Goal: Task Accomplishment & Management: Manage account settings

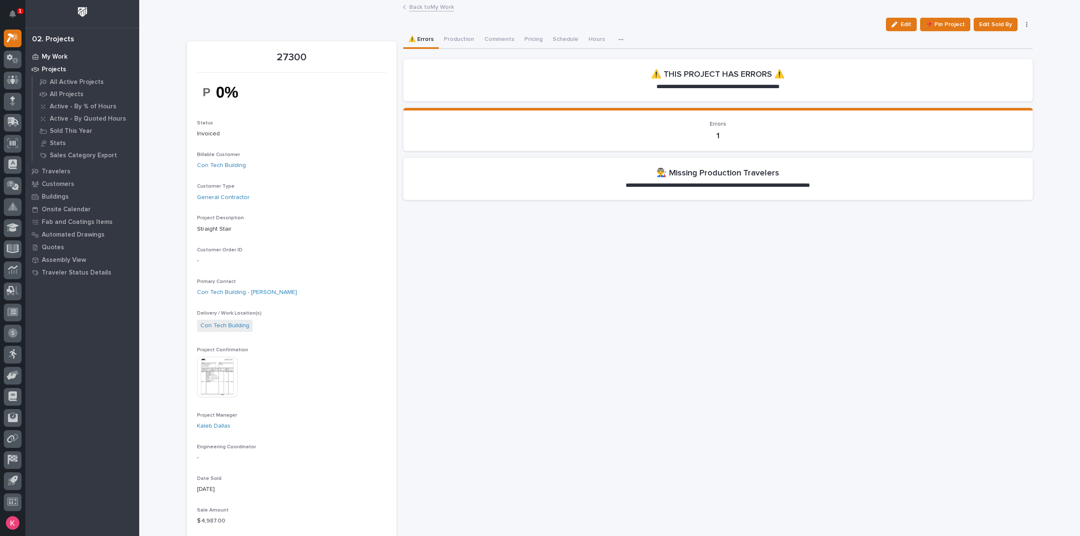
click at [46, 57] on p "My Work" at bounding box center [55, 57] width 26 height 8
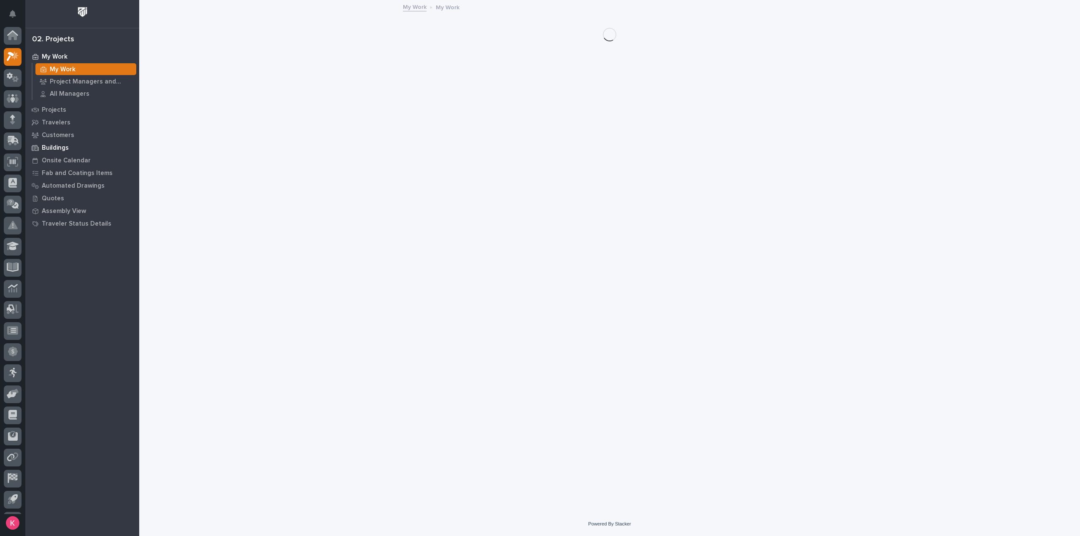
scroll to position [19, 0]
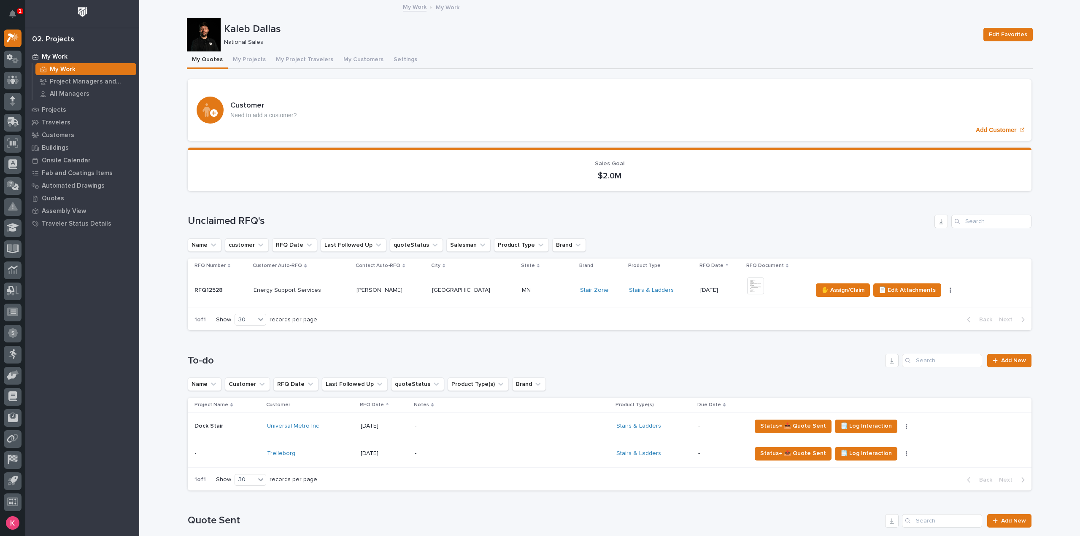
click at [471, 296] on div "Roseville Roseville" at bounding box center [473, 291] width 83 height 14
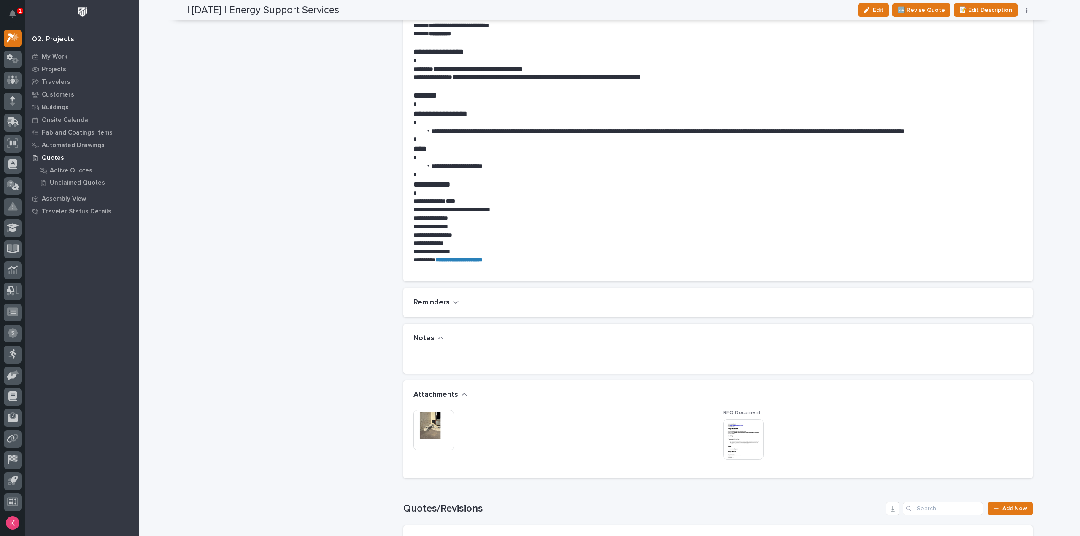
scroll to position [717, 0]
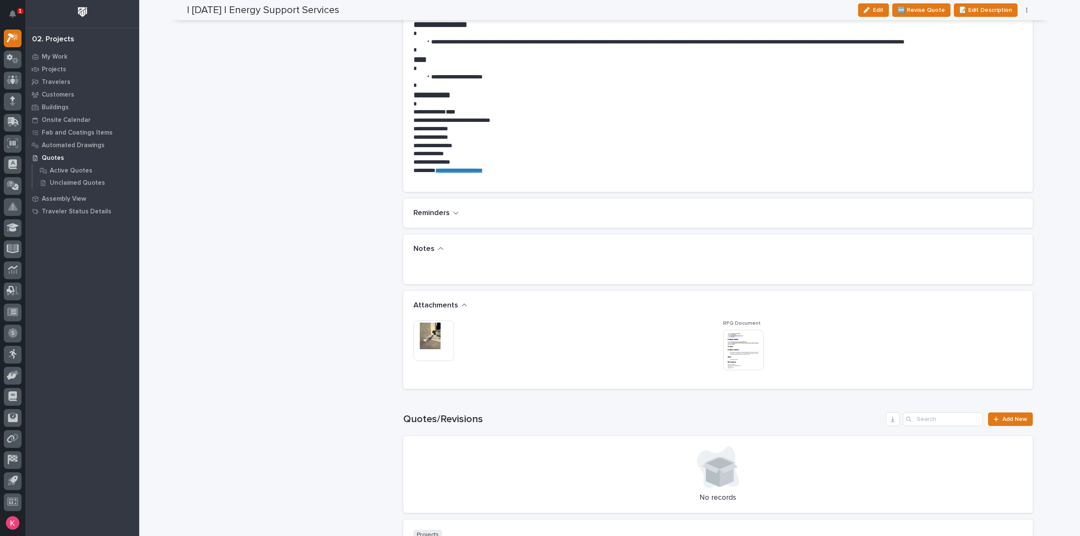
click at [424, 327] on img at bounding box center [434, 341] width 41 height 41
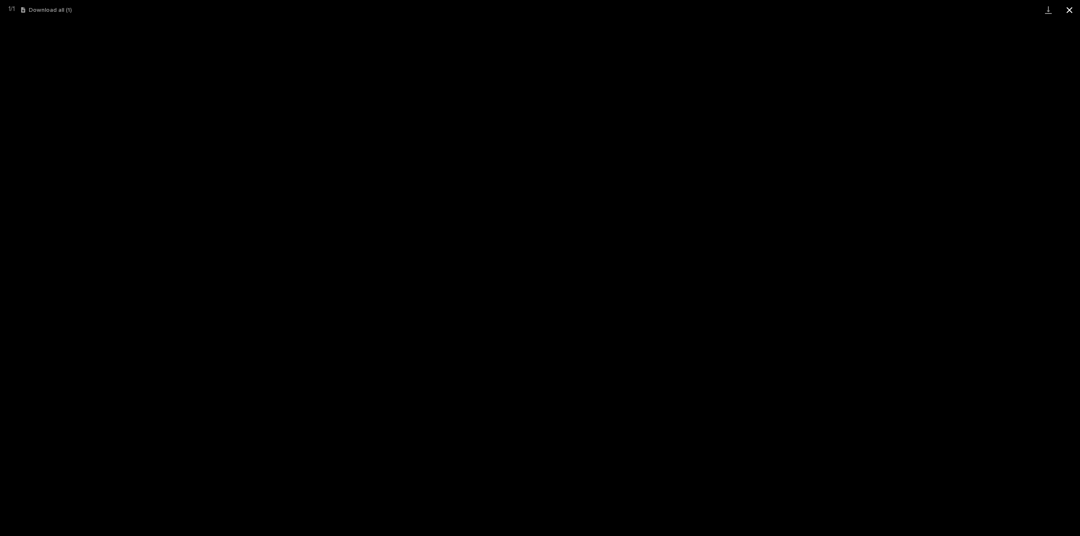
click at [1068, 10] on button "Close gallery" at bounding box center [1069, 10] width 21 height 20
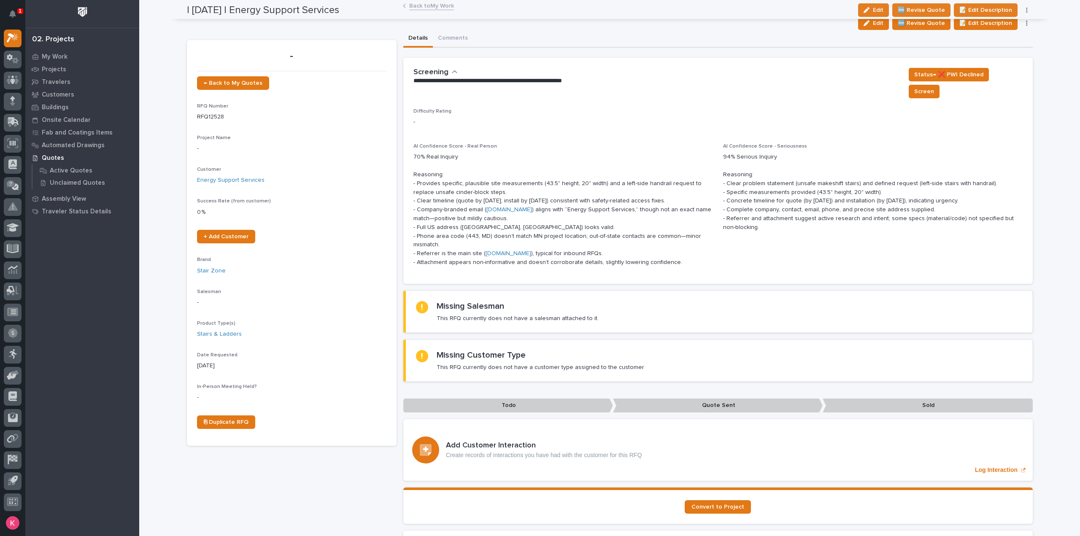
scroll to position [0, 0]
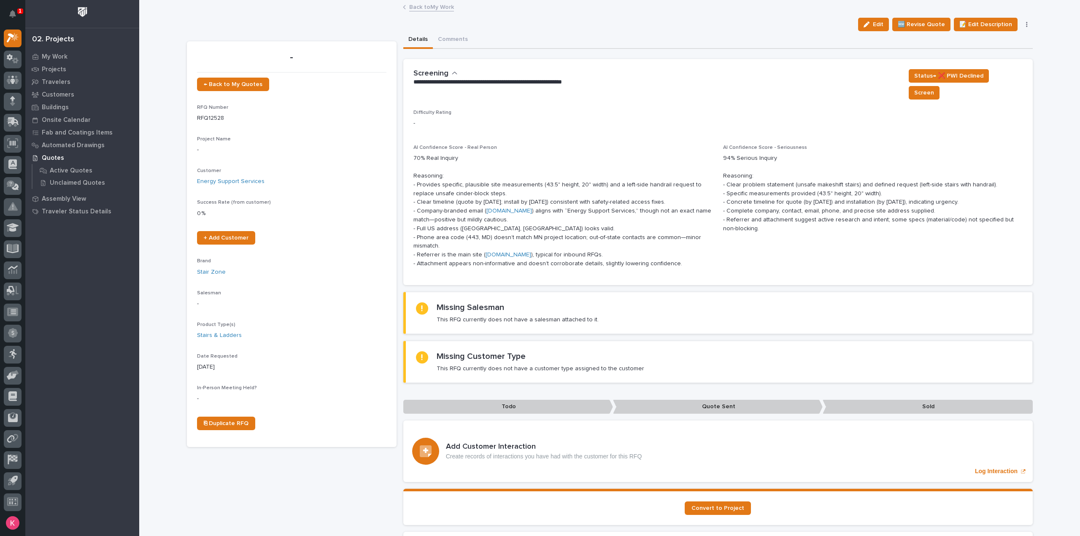
click at [430, 4] on link "Back to My Work" at bounding box center [431, 7] width 45 height 10
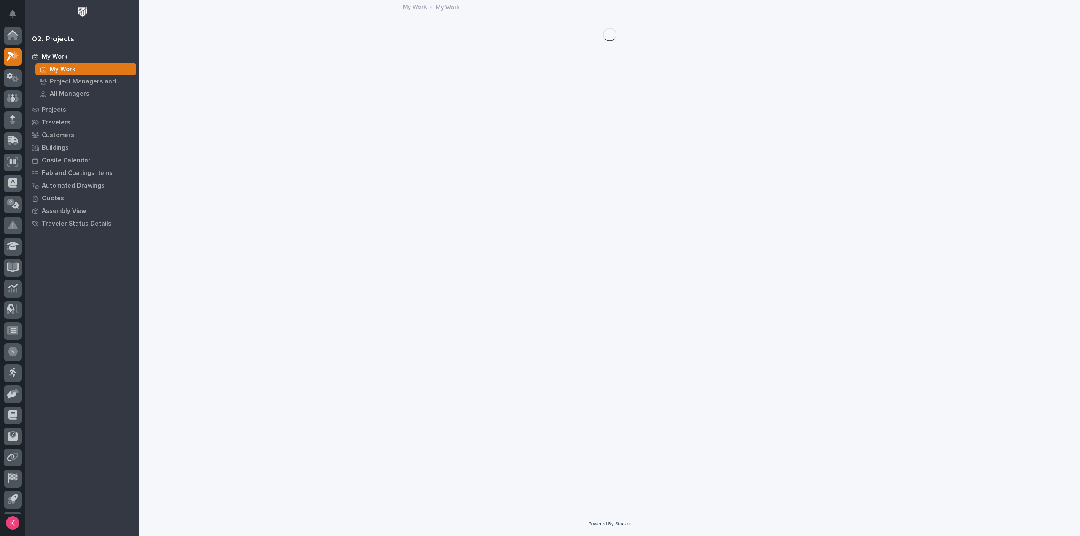
scroll to position [19, 0]
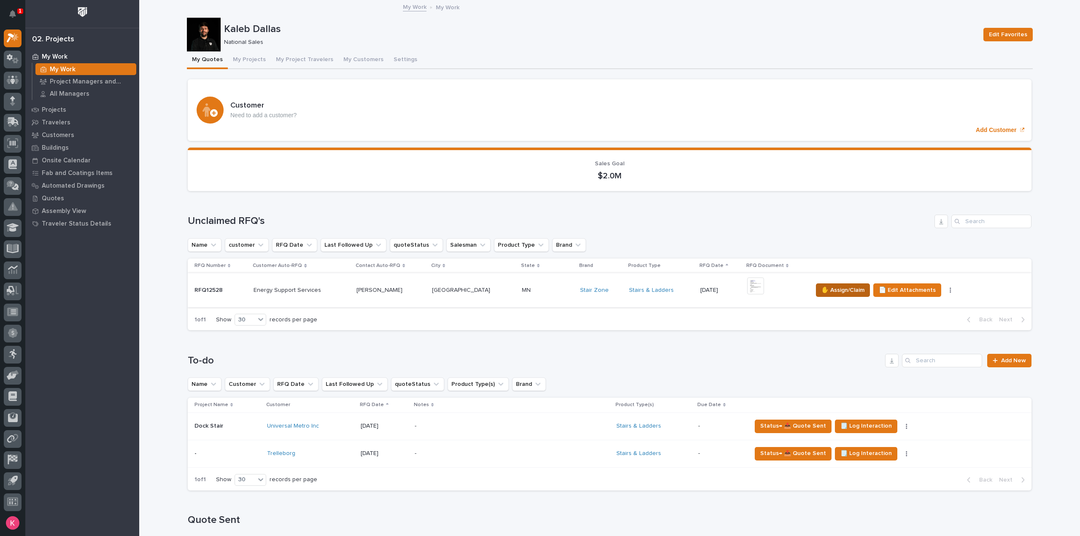
click at [831, 289] on span "✋ Assign/Claim" at bounding box center [843, 290] width 43 height 10
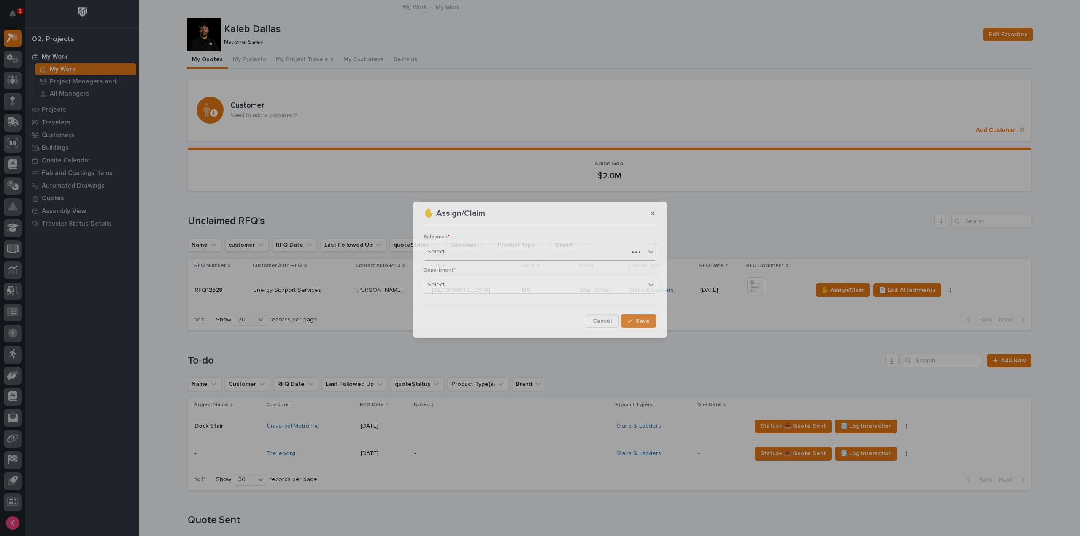
click at [529, 251] on div "Select..." at bounding box center [526, 252] width 205 height 14
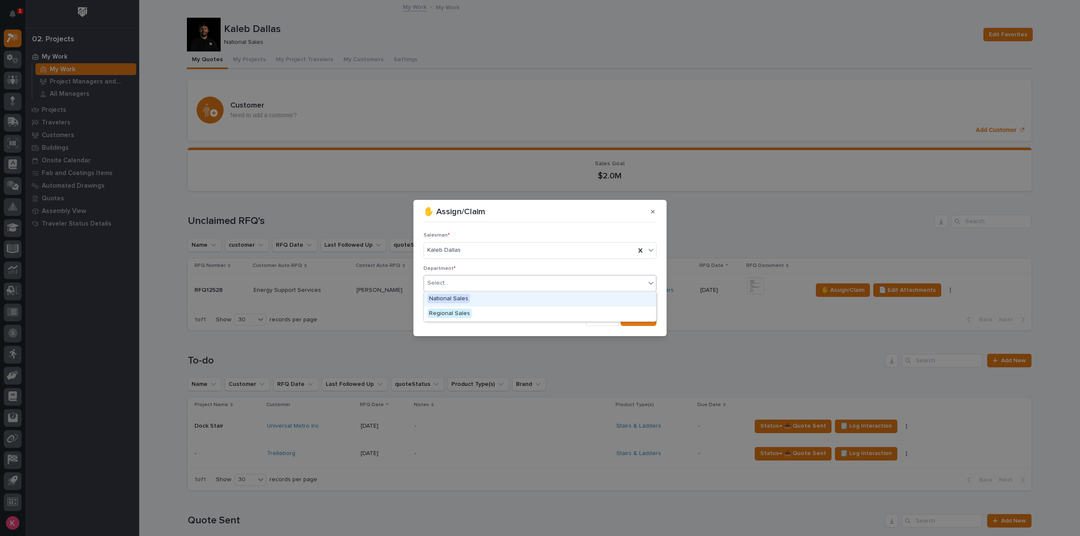
click at [509, 281] on div "Select..." at bounding box center [535, 283] width 222 height 14
click at [496, 300] on div "National Sales" at bounding box center [540, 299] width 232 height 15
click at [642, 316] on span "Save" at bounding box center [643, 320] width 14 height 8
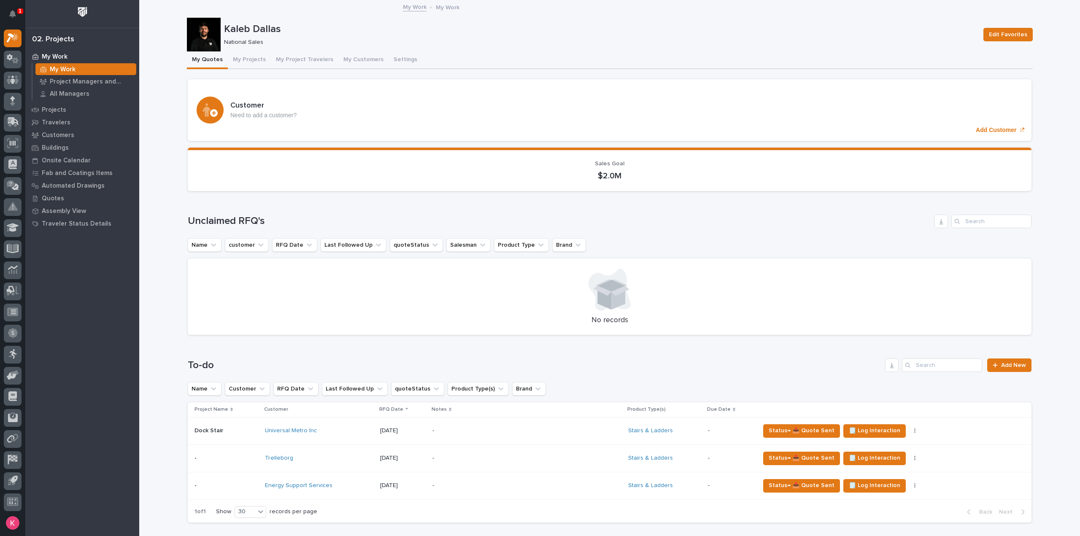
scroll to position [211, 0]
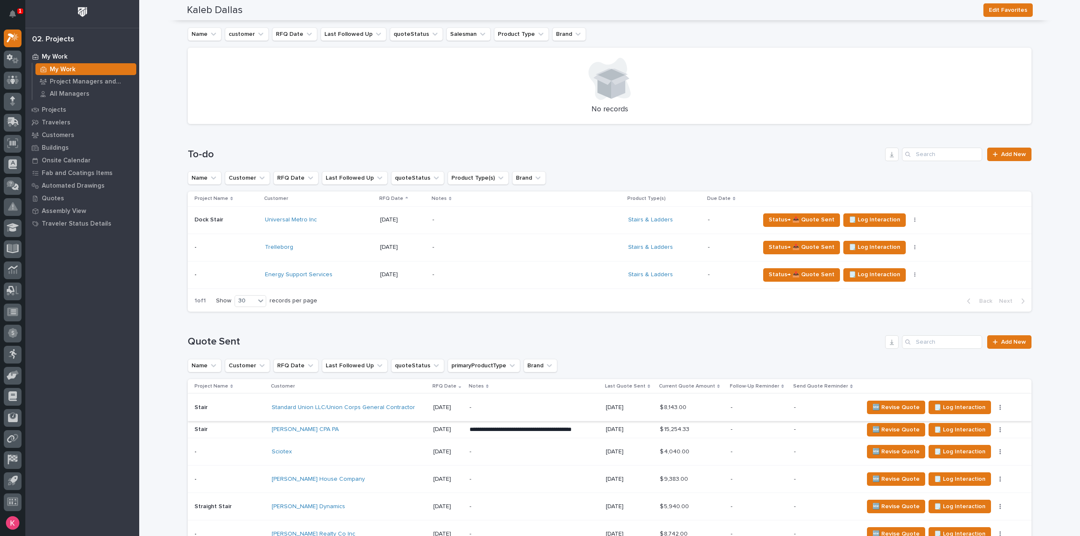
click at [499, 280] on div "-" at bounding box center [507, 274] width 148 height 19
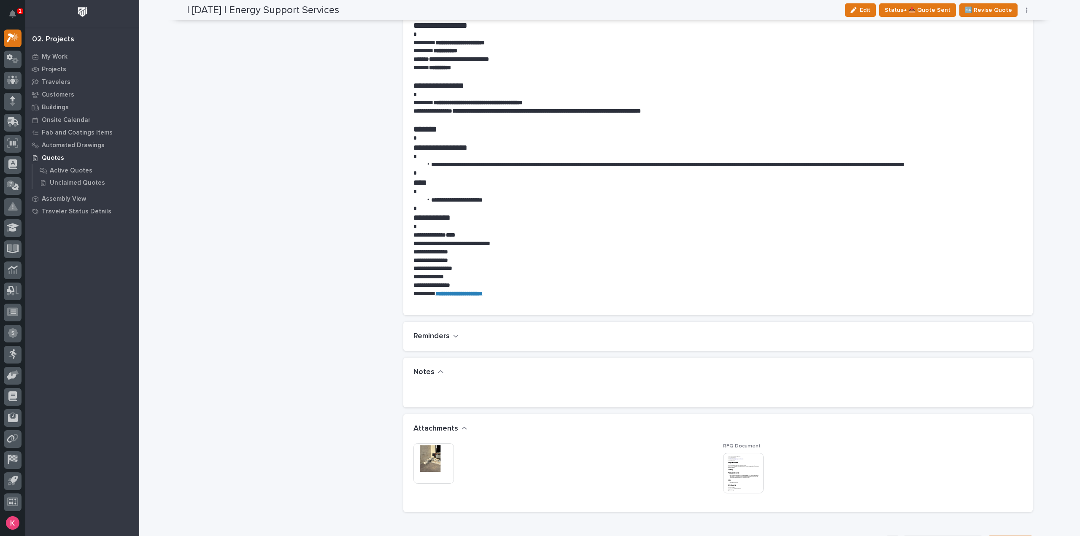
scroll to position [380, 0]
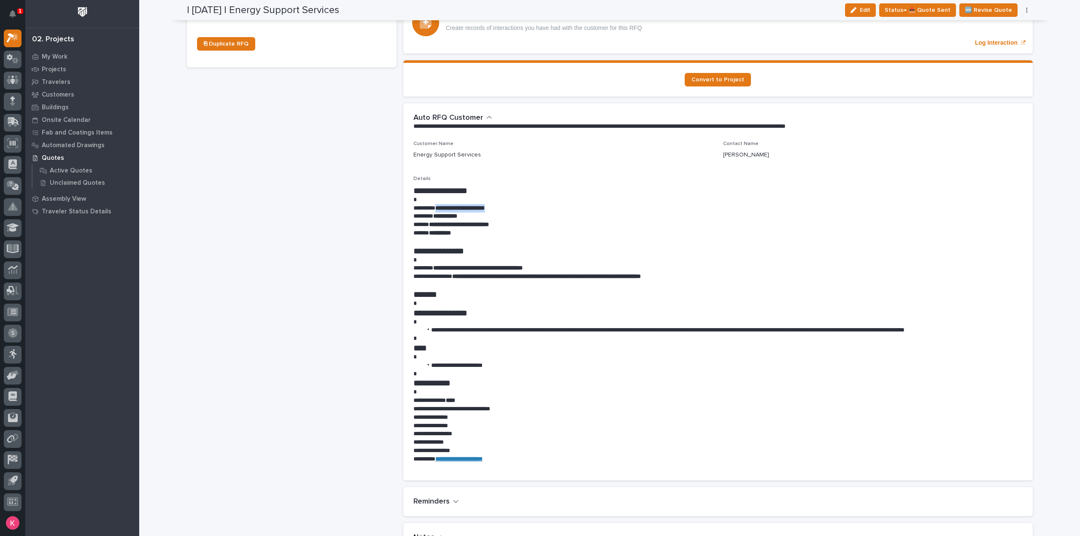
drag, startPoint x: 506, startPoint y: 194, endPoint x: 439, endPoint y: 195, distance: 66.7
click at [439, 204] on p "**********" at bounding box center [718, 208] width 609 height 8
copy strong "**********"
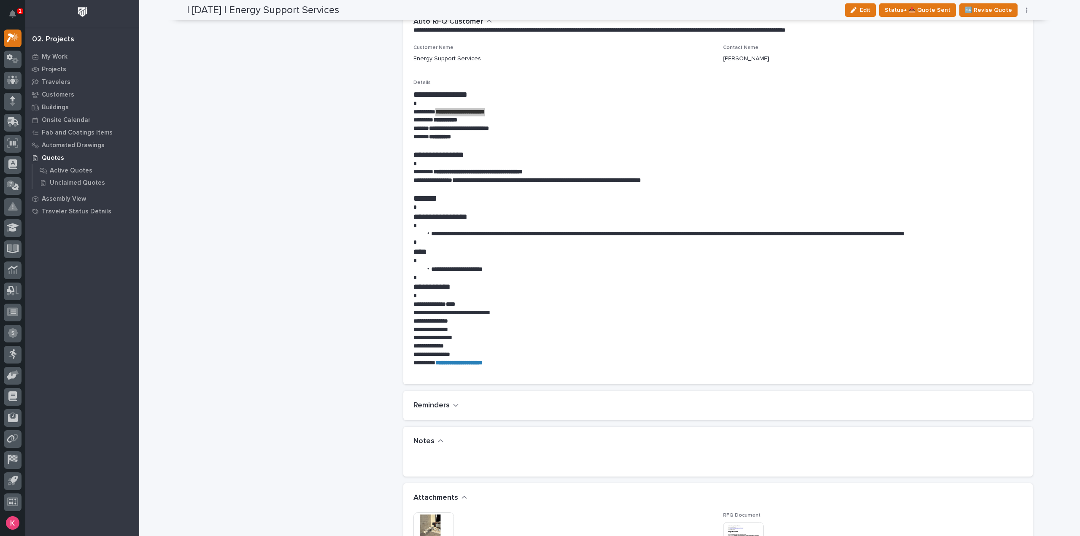
scroll to position [591, 0]
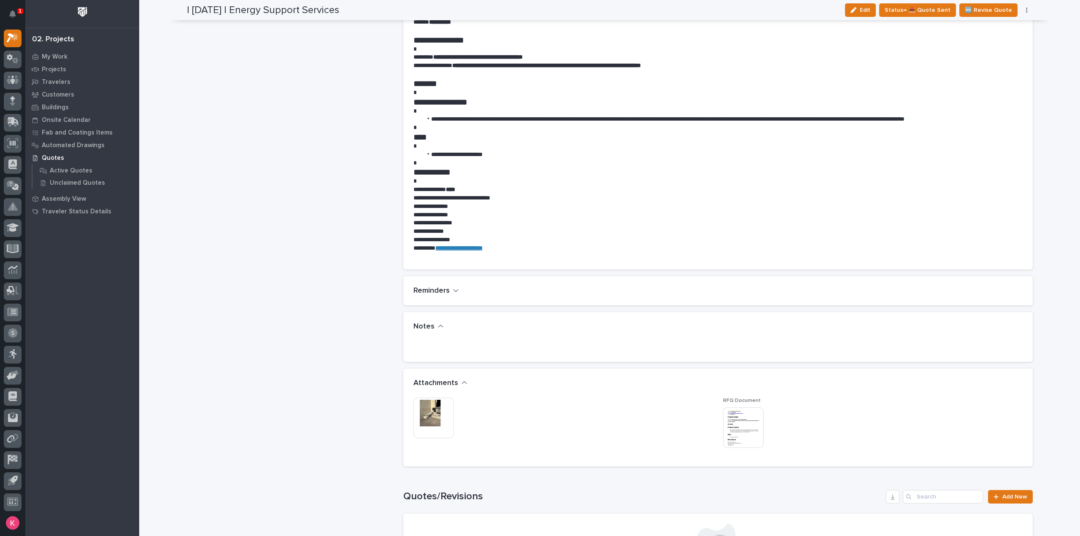
click at [423, 402] on img at bounding box center [434, 418] width 41 height 41
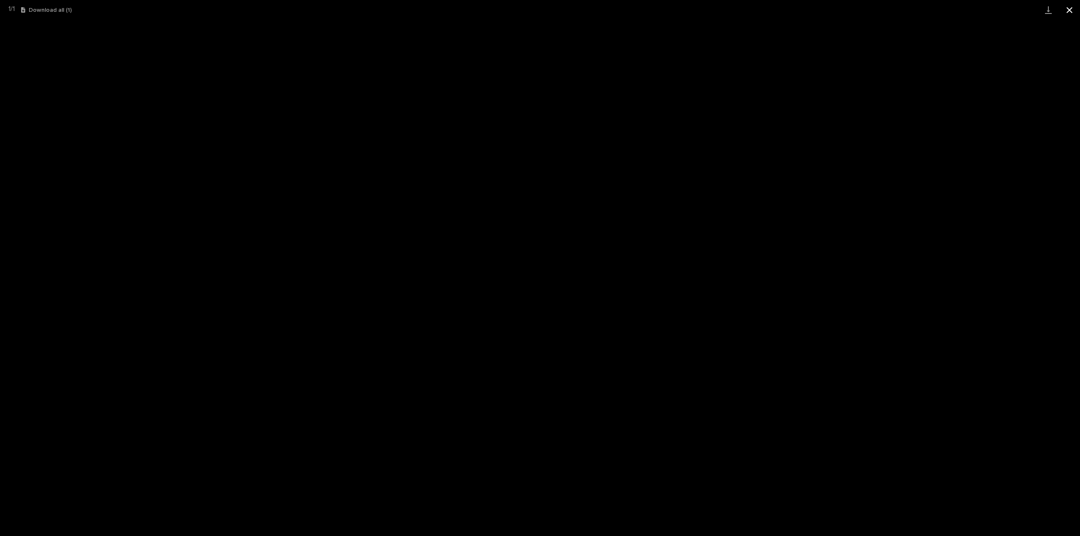
click at [1073, 5] on button "Close gallery" at bounding box center [1069, 10] width 21 height 20
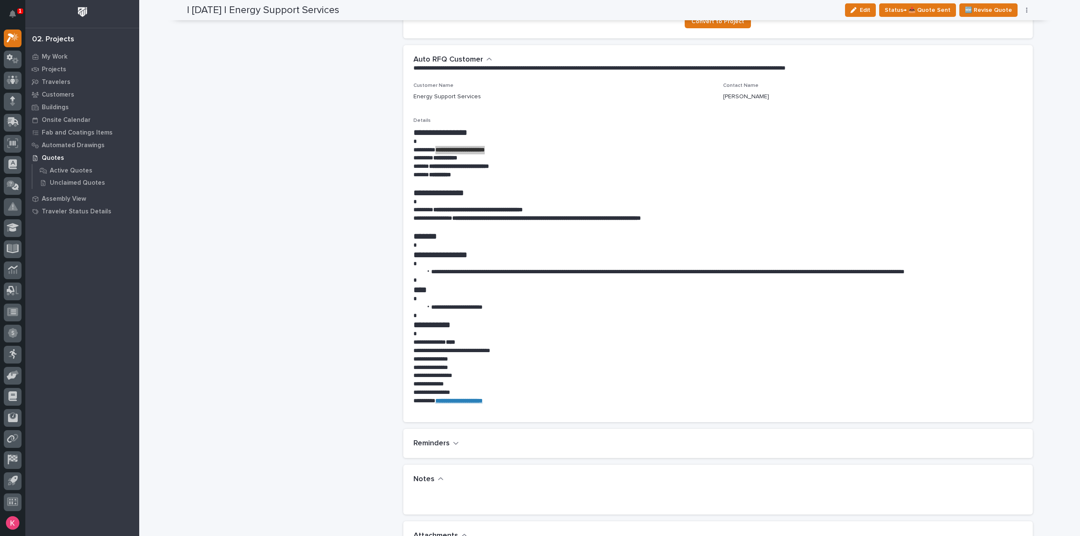
scroll to position [295, 0]
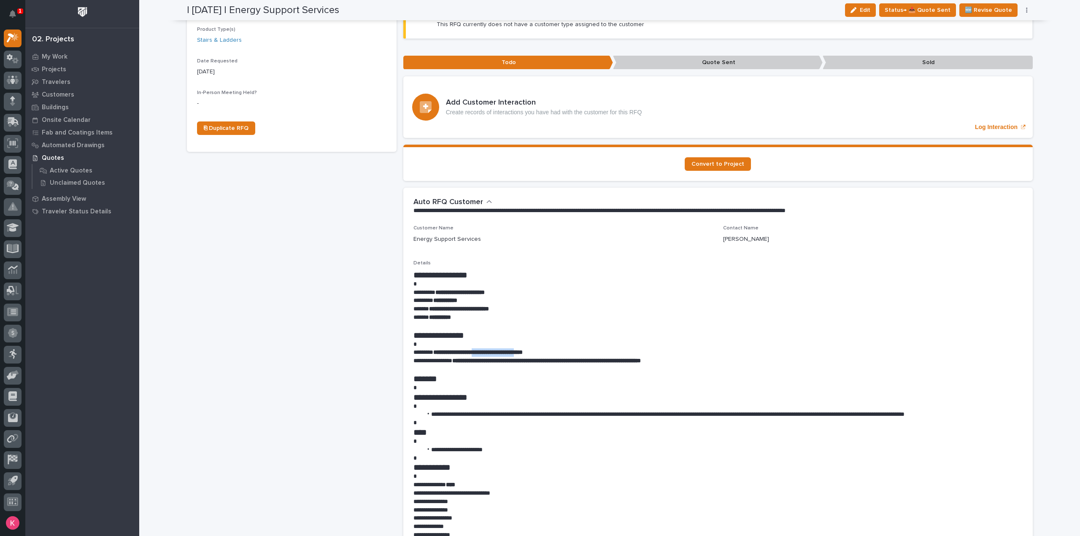
drag, startPoint x: 485, startPoint y: 338, endPoint x: 538, endPoint y: 336, distance: 53.2
click at [523, 349] on strong "**********" at bounding box center [477, 352] width 89 height 6
copy strong "**********"
drag, startPoint x: 428, startPoint y: 296, endPoint x: 518, endPoint y: 295, distance: 90.3
click at [518, 305] on p "**********" at bounding box center [718, 309] width 609 height 8
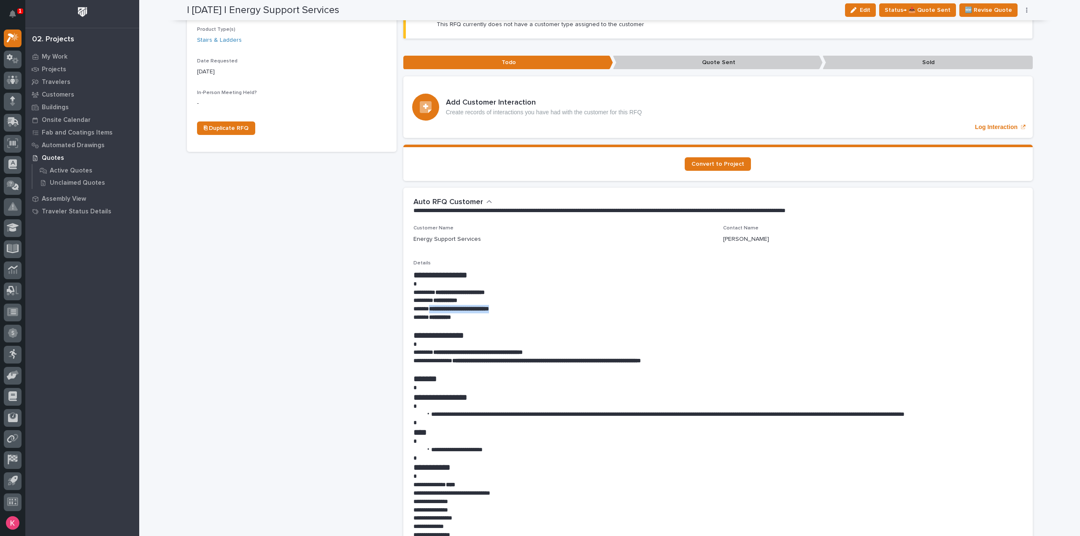
copy strong "**********"
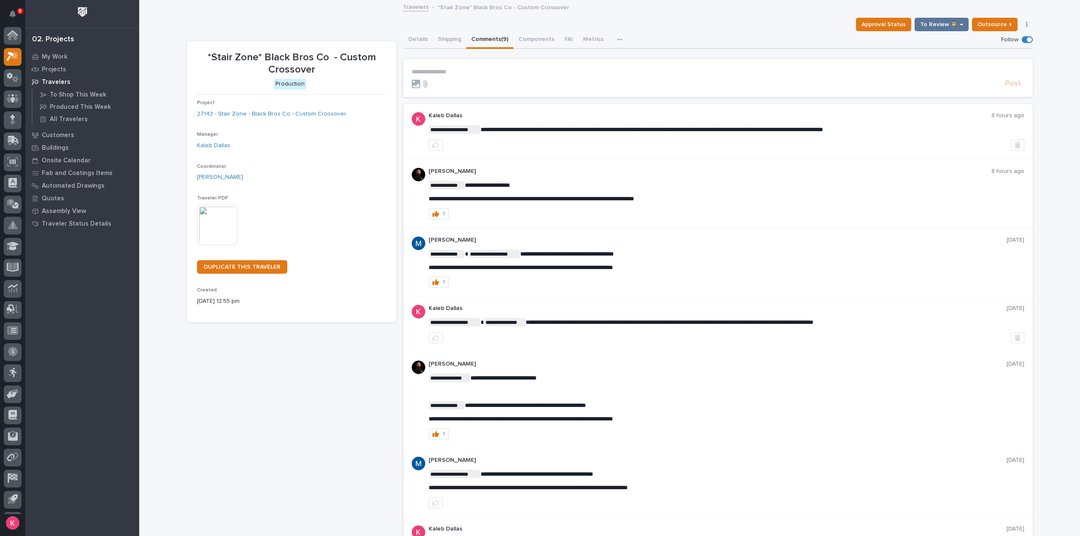
scroll to position [19, 0]
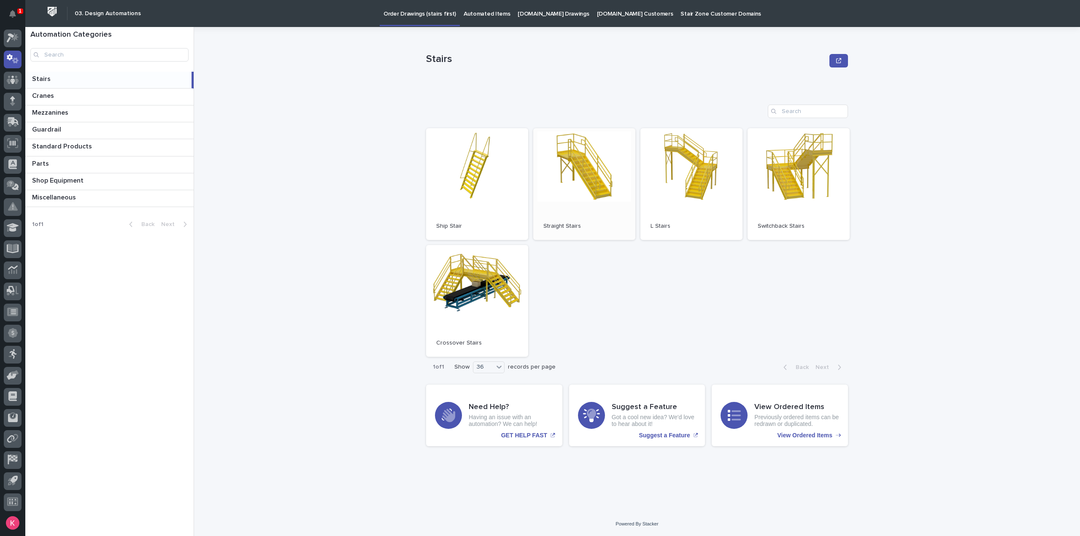
click at [586, 158] on link "Open" at bounding box center [584, 184] width 102 height 112
